Goal: Task Accomplishment & Management: Use online tool/utility

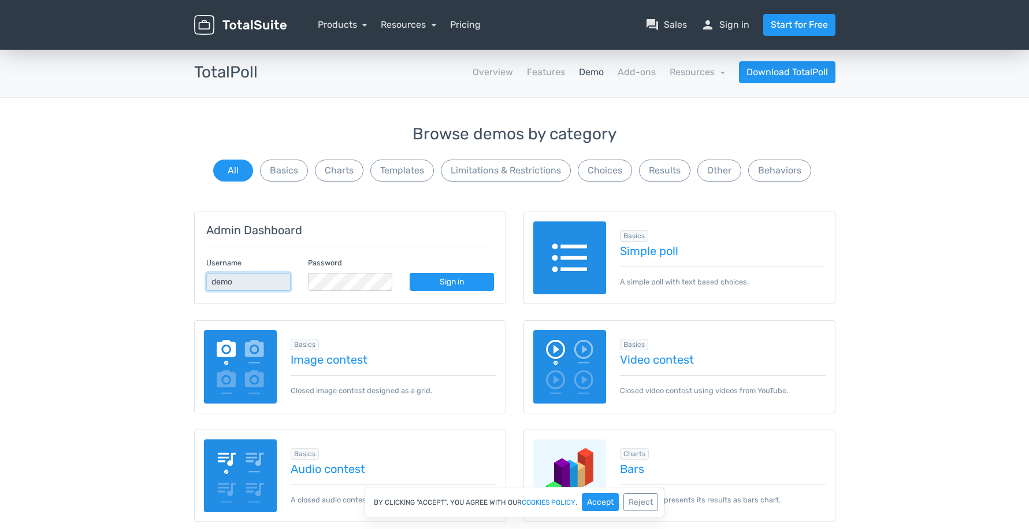
click at [232, 282] on input "demo" at bounding box center [248, 282] width 84 height 18
click at [658, 251] on link "Simple poll" at bounding box center [723, 250] width 206 height 13
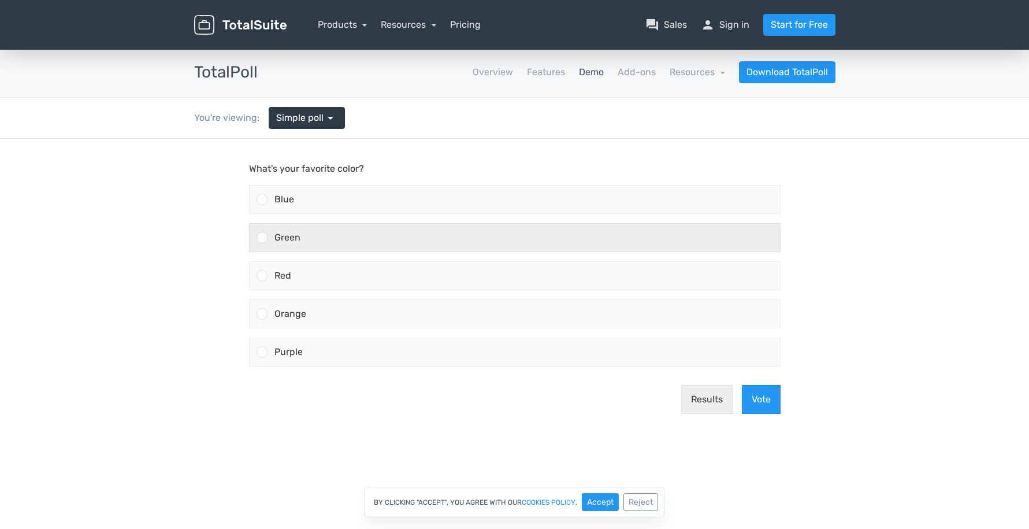
click at [324, 236] on div "Green" at bounding box center [523, 238] width 512 height 28
click at [262, 237] on input "Green" at bounding box center [262, 237] width 0 height 0
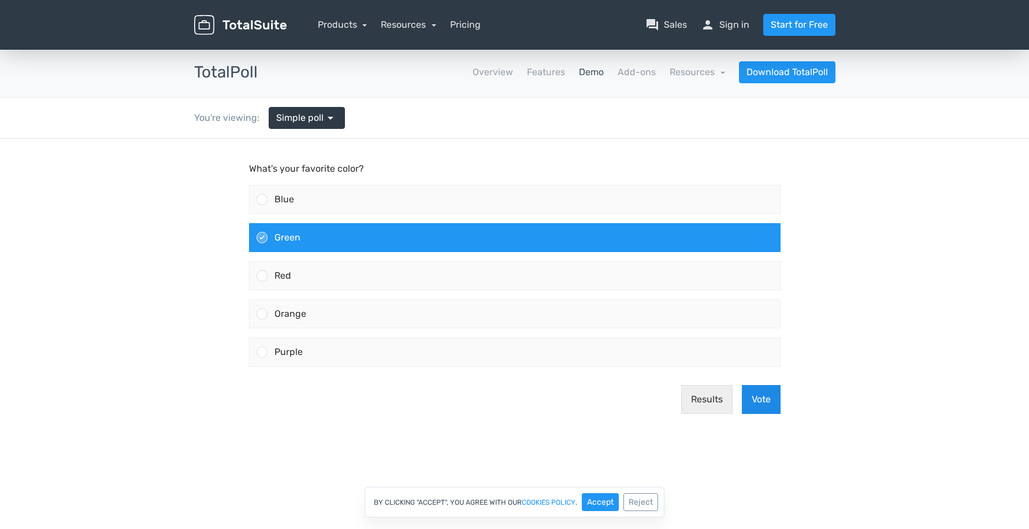
click at [761, 402] on button "Vote" at bounding box center [761, 399] width 39 height 29
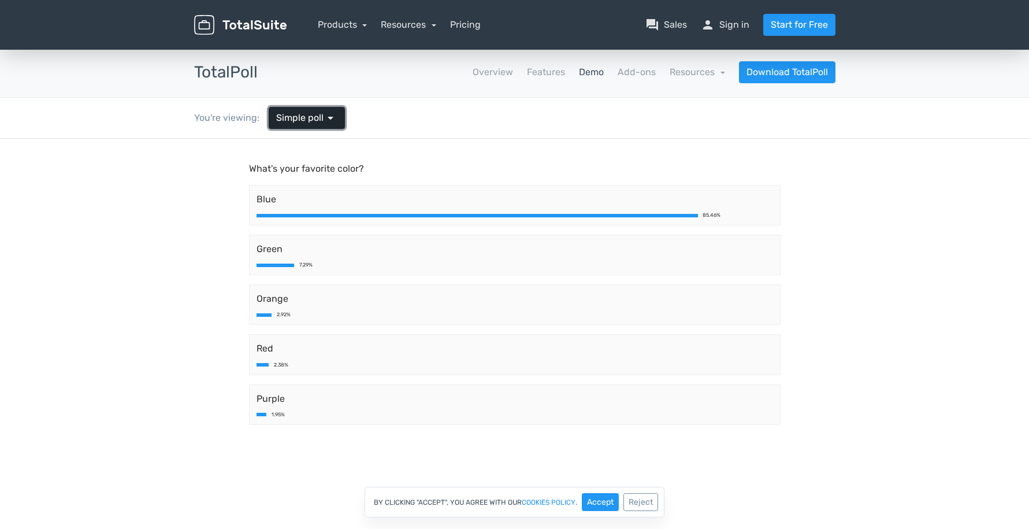
click at [311, 118] on span "Simple poll" at bounding box center [299, 118] width 47 height 14
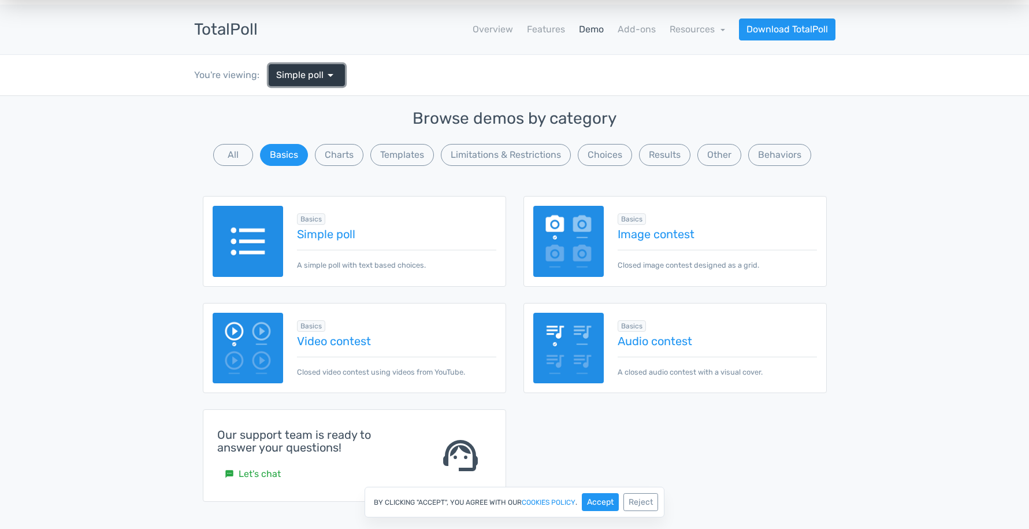
scroll to position [25, 0]
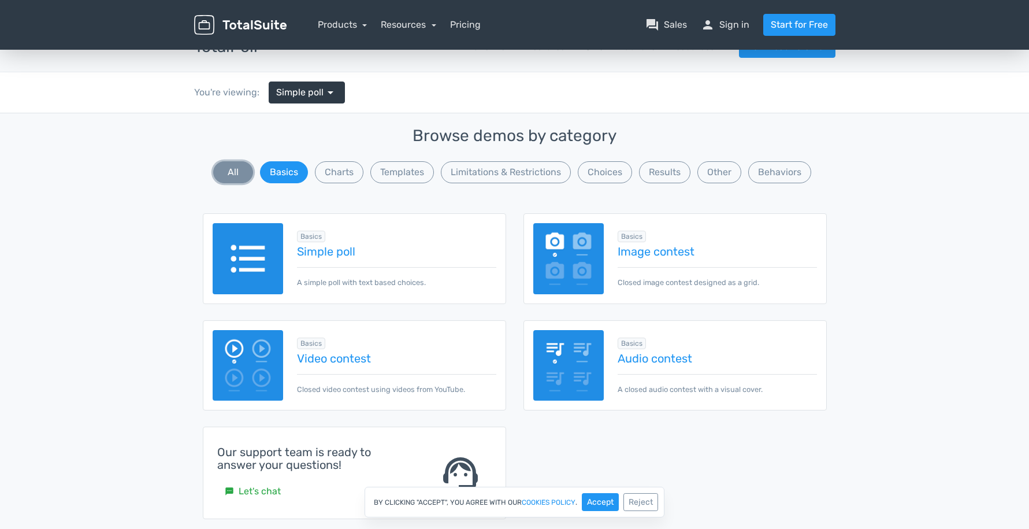
click at [227, 170] on button "All" at bounding box center [233, 172] width 40 height 22
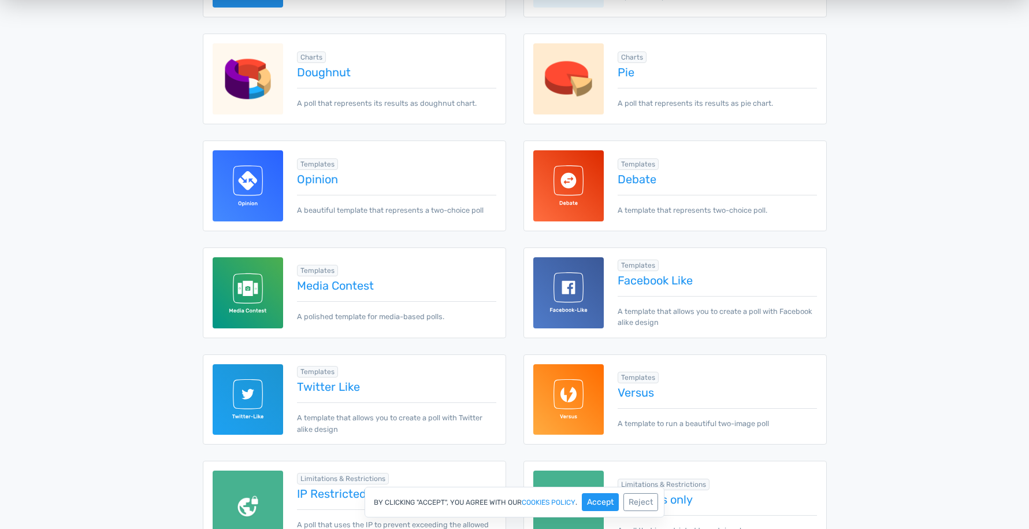
scroll to position [537, 0]
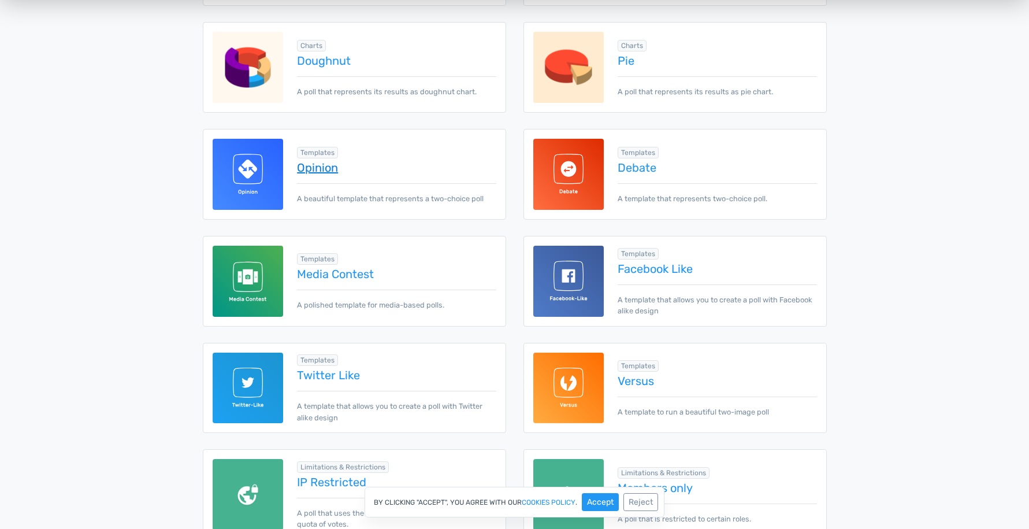
click at [323, 167] on link "Opinion" at bounding box center [396, 167] width 199 height 13
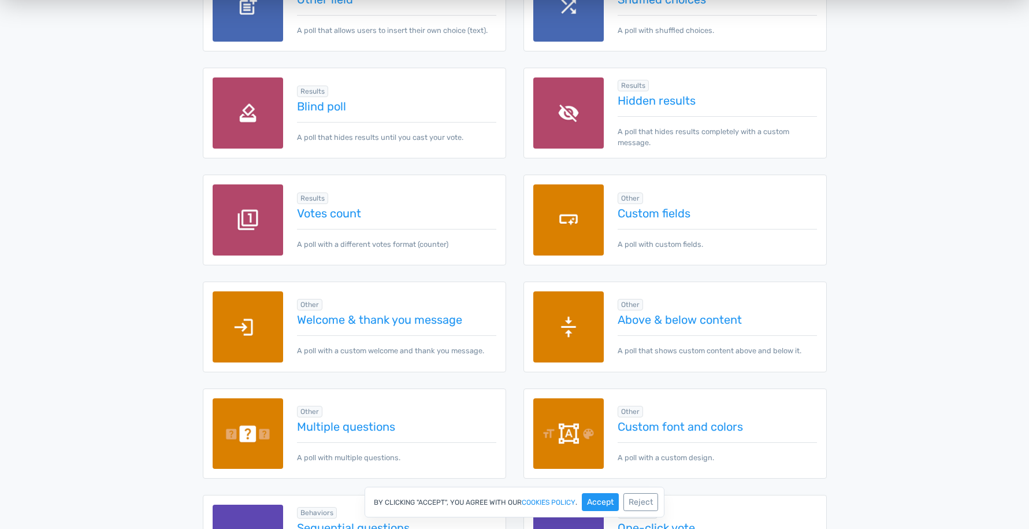
scroll to position [1349, 0]
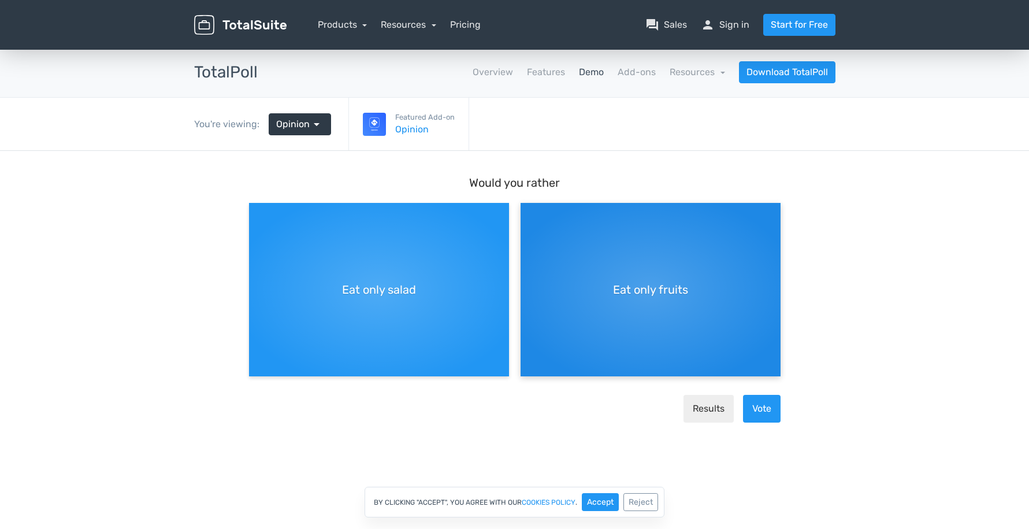
click at [630, 308] on div "Eat only fruits" at bounding box center [650, 289] width 260 height 173
click at [528, 216] on input "Eat only fruits" at bounding box center [524, 213] width 8 height 8
radio input "true"
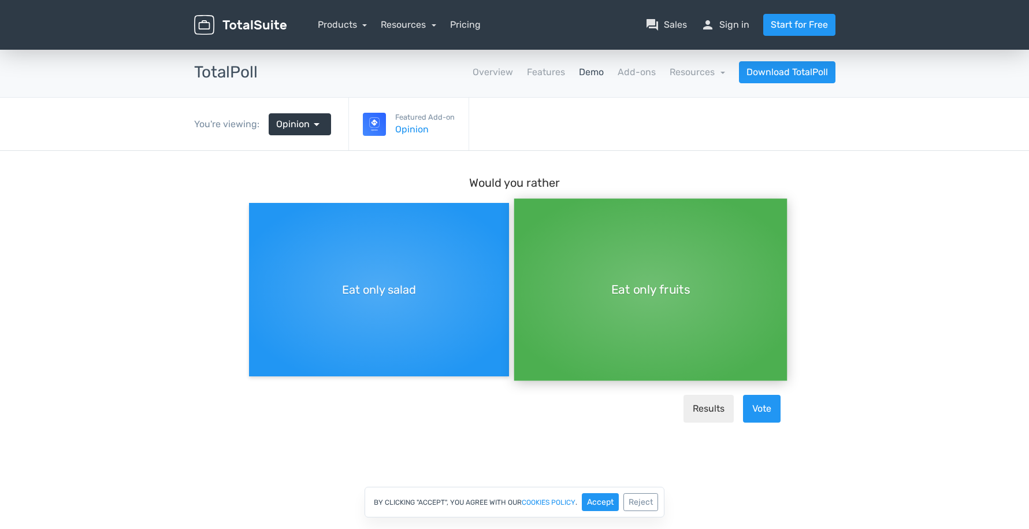
scroll to position [10, 0]
click at [771, 414] on button "Vote" at bounding box center [762, 409] width 38 height 28
